Goal: Check status: Check status

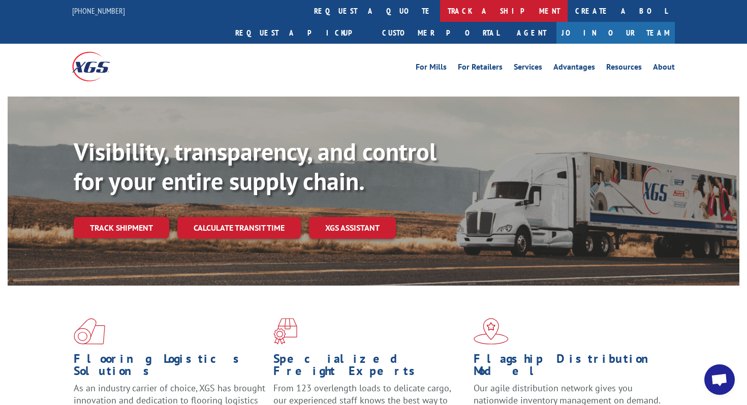
click at [440, 10] on link "track a shipment" at bounding box center [504, 11] width 128 height 22
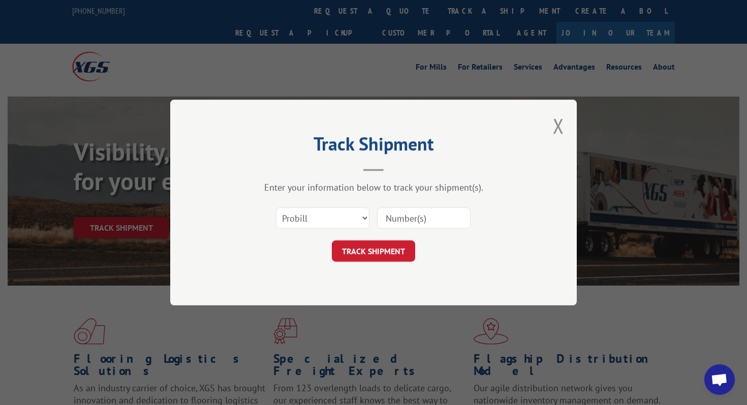
click at [402, 219] on input at bounding box center [424, 217] width 94 height 21
type input "v"
click button "TRACK SHIPMENT" at bounding box center [373, 250] width 83 height 21
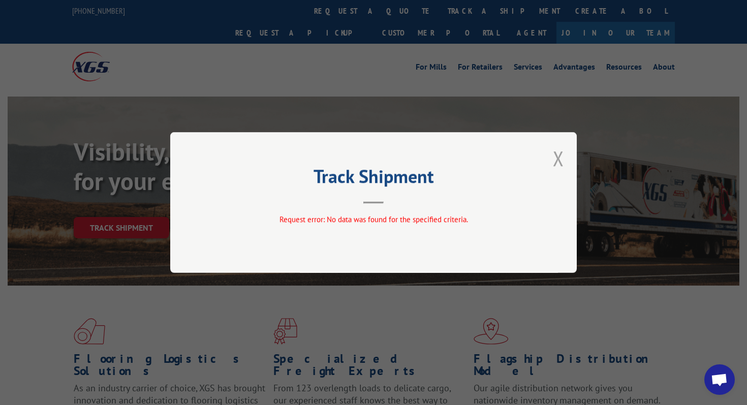
click at [558, 158] on button "Close modal" at bounding box center [558, 158] width 11 height 27
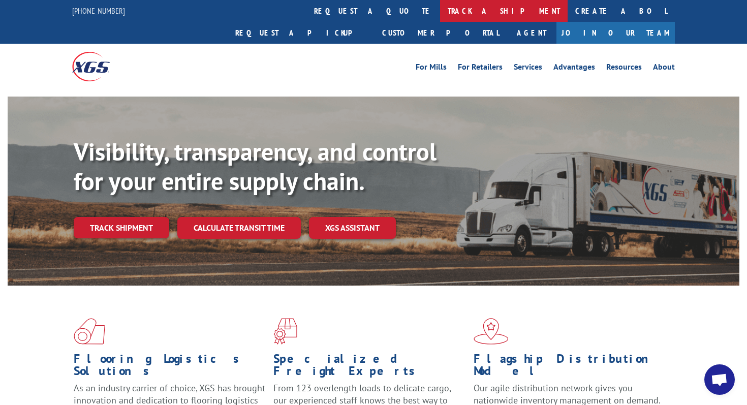
click at [440, 11] on link "track a shipment" at bounding box center [504, 11] width 128 height 22
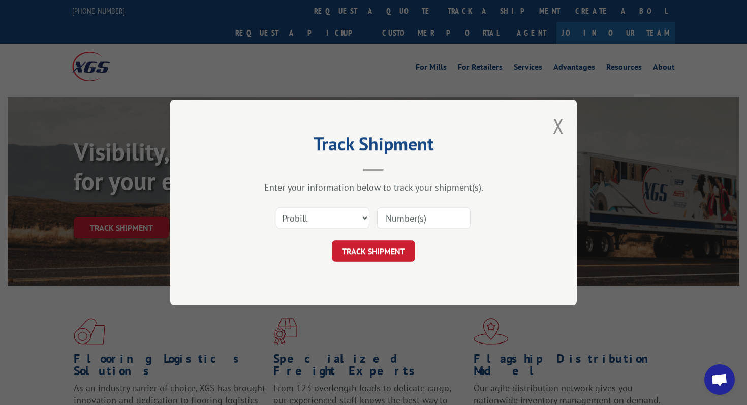
click at [409, 211] on input at bounding box center [424, 217] width 94 height 21
paste input "17590247"
type input "17590247"
click button "TRACK SHIPMENT" at bounding box center [373, 250] width 83 height 21
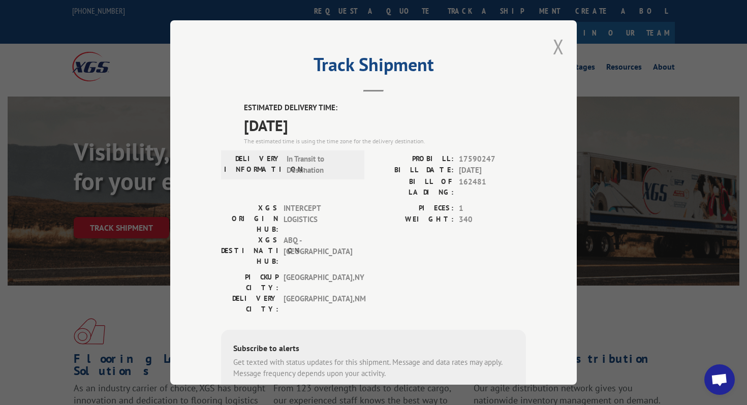
click at [557, 42] on button "Close modal" at bounding box center [558, 46] width 11 height 27
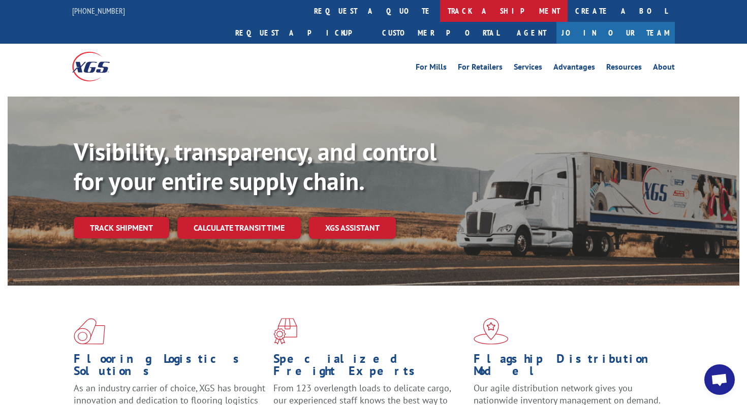
click at [440, 10] on link "track a shipment" at bounding box center [504, 11] width 128 height 22
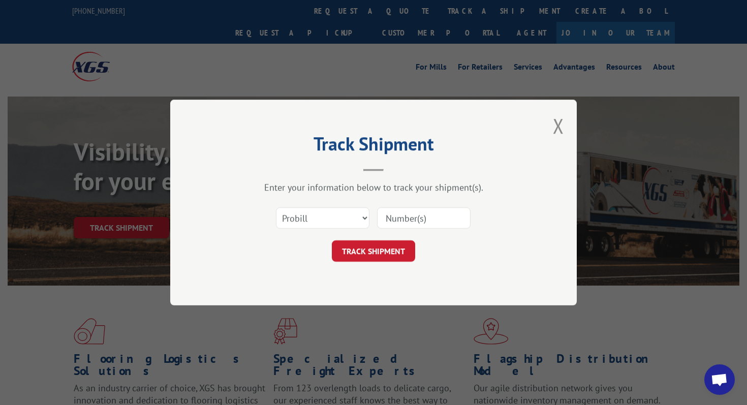
click at [401, 220] on input at bounding box center [424, 217] width 94 height 21
paste input "532561585"
type input "532561585"
click at [334, 223] on select "Select category... Probill BOL PO" at bounding box center [323, 217] width 94 height 21
select select "bol"
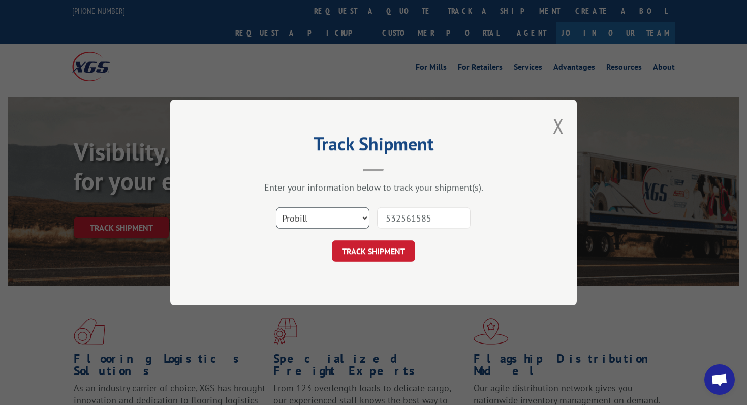
click at [276, 207] on select "Select category... Probill BOL PO" at bounding box center [323, 217] width 94 height 21
click at [377, 249] on button "TRACK SHIPMENT" at bounding box center [373, 250] width 83 height 21
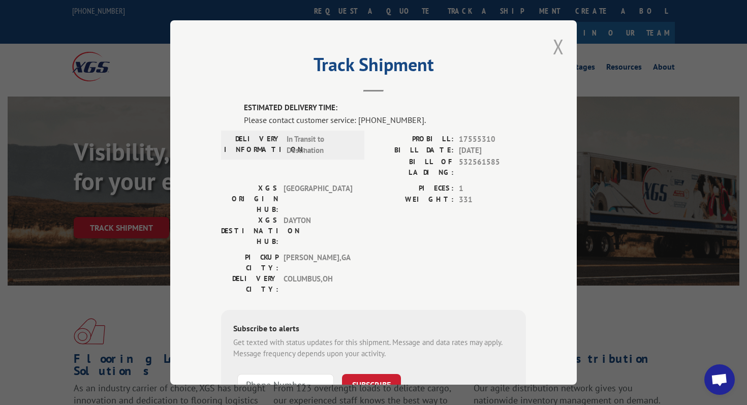
click at [560, 44] on button "Close modal" at bounding box center [558, 46] width 11 height 27
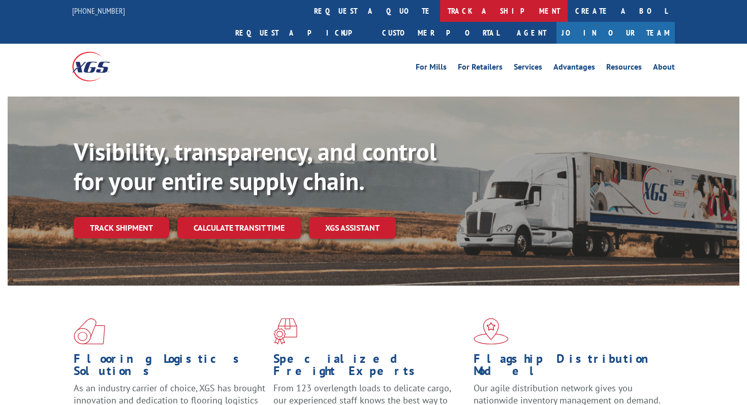
click at [440, 14] on link "track a shipment" at bounding box center [504, 11] width 128 height 22
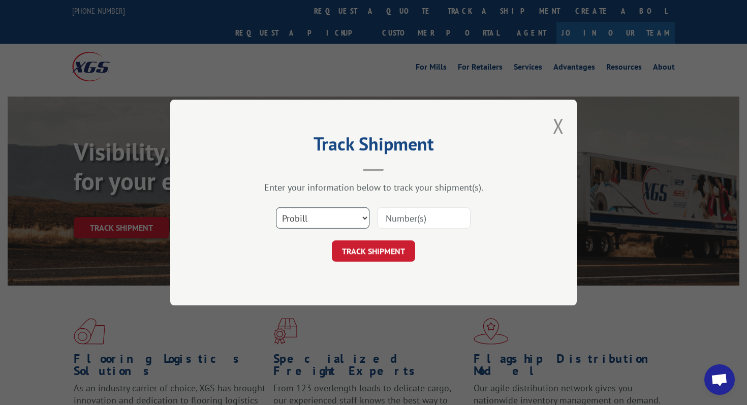
click at [358, 216] on select "Select category... Probill BOL PO" at bounding box center [323, 217] width 94 height 21
select select "bol"
click at [276, 207] on select "Select category... Probill BOL PO" at bounding box center [323, 217] width 94 height 21
click at [408, 214] on input at bounding box center [424, 217] width 94 height 21
paste input "532561585"
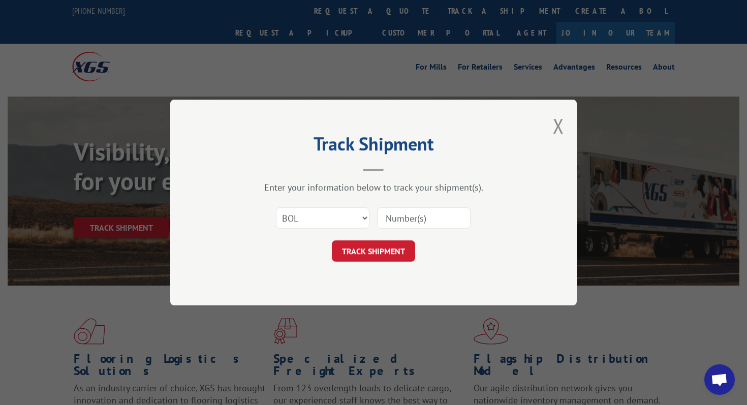
type input "532561585"
click button "TRACK SHIPMENT" at bounding box center [373, 250] width 83 height 21
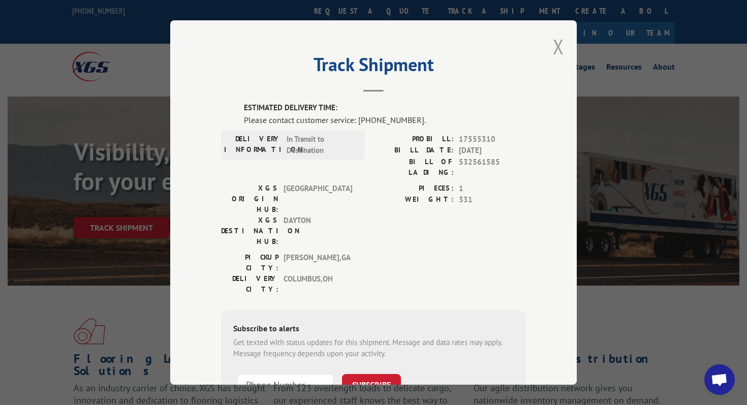
click at [560, 51] on button "Close modal" at bounding box center [558, 46] width 11 height 27
